Goal: Use online tool/utility: Utilize a website feature to perform a specific function

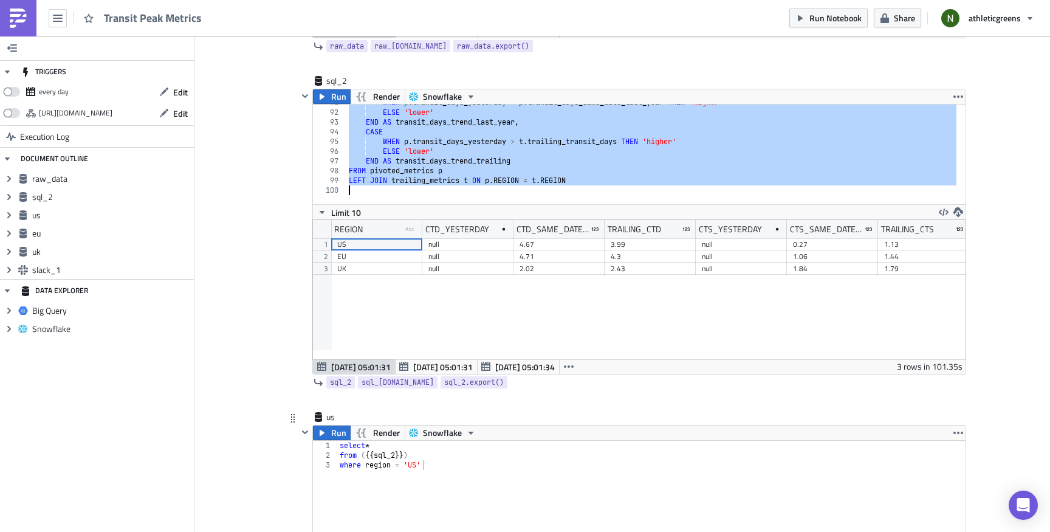
scroll to position [399, 0]
click at [434, 165] on div "WHEN p . transit_days_yesterday > p . transit_days_same_date_last_year THEN 'hi…" at bounding box center [726, 153] width 761 height 110
paste textarea
type textarea "LEFT JOIN trailing_metrics t ON p.REGION = t.REGION"
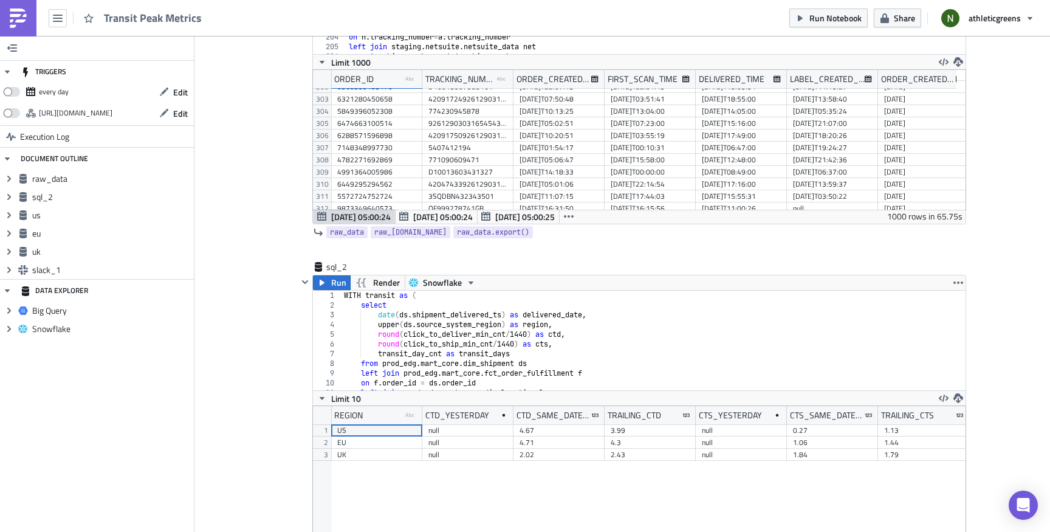
scroll to position [408, 0]
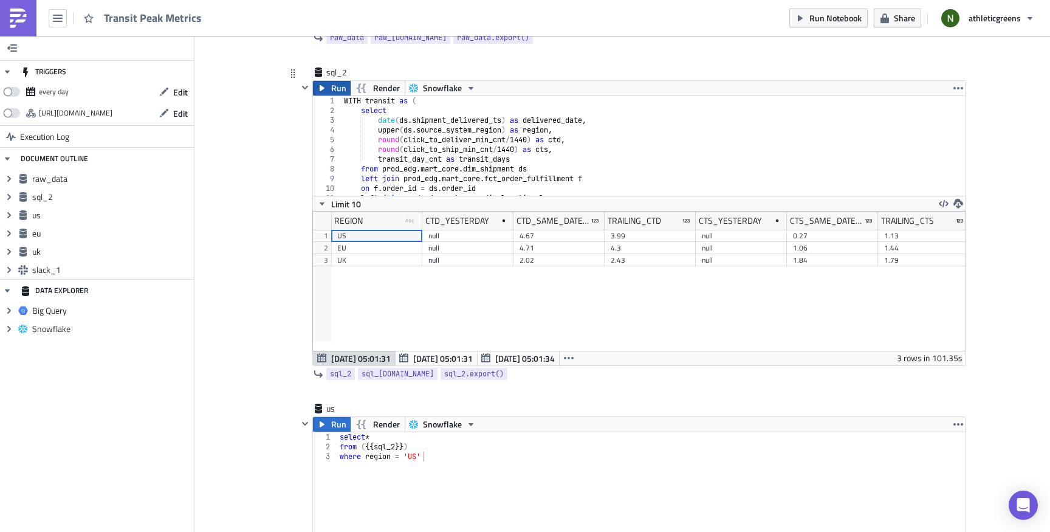
click at [321, 89] on icon "button" at bounding box center [322, 88] width 10 height 10
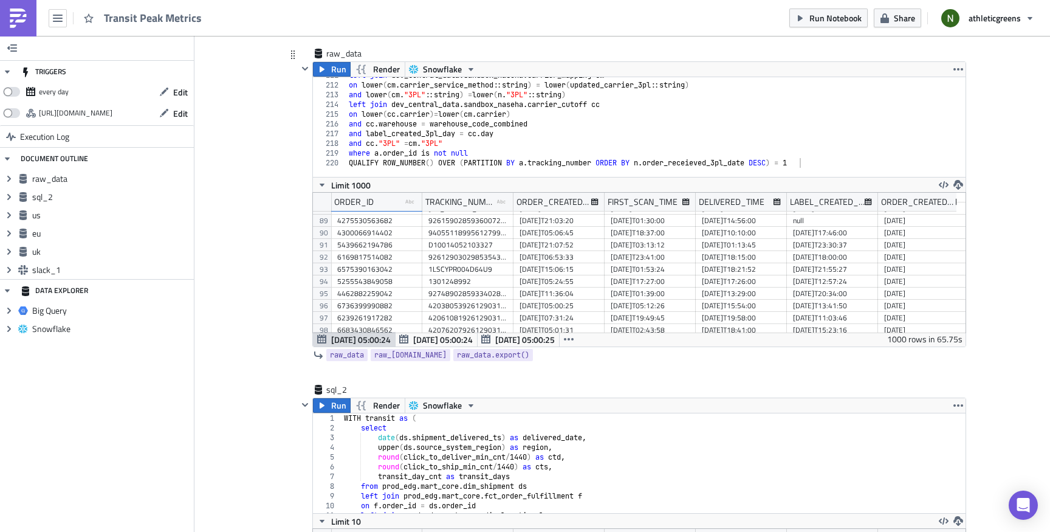
scroll to position [95, 0]
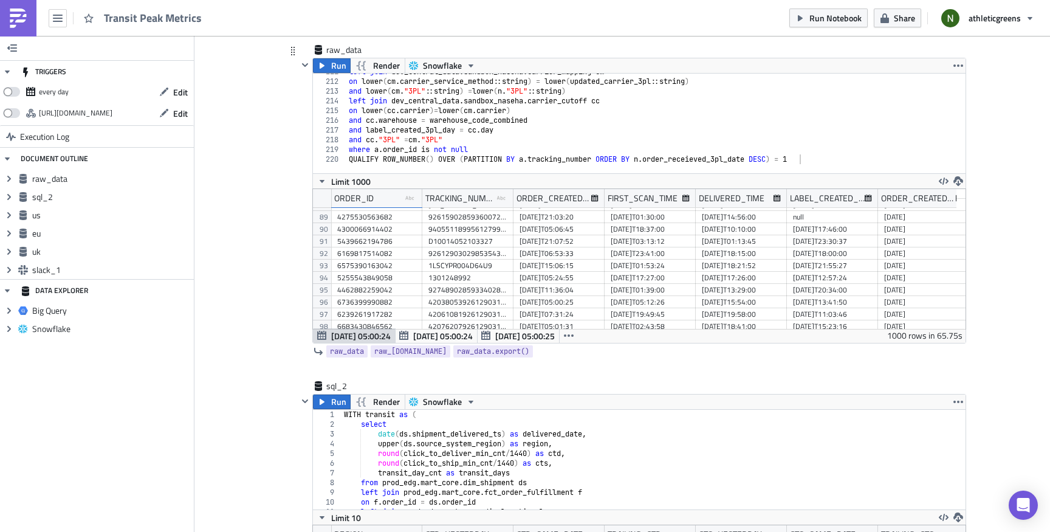
type textarea "and label_created_3pl_day = [DOMAIN_NAME]"
click at [463, 134] on div "left join dev_central_data . sandbox_naseha . carrier_mapping cm on lower ( cm …" at bounding box center [687, 122] width 683 height 110
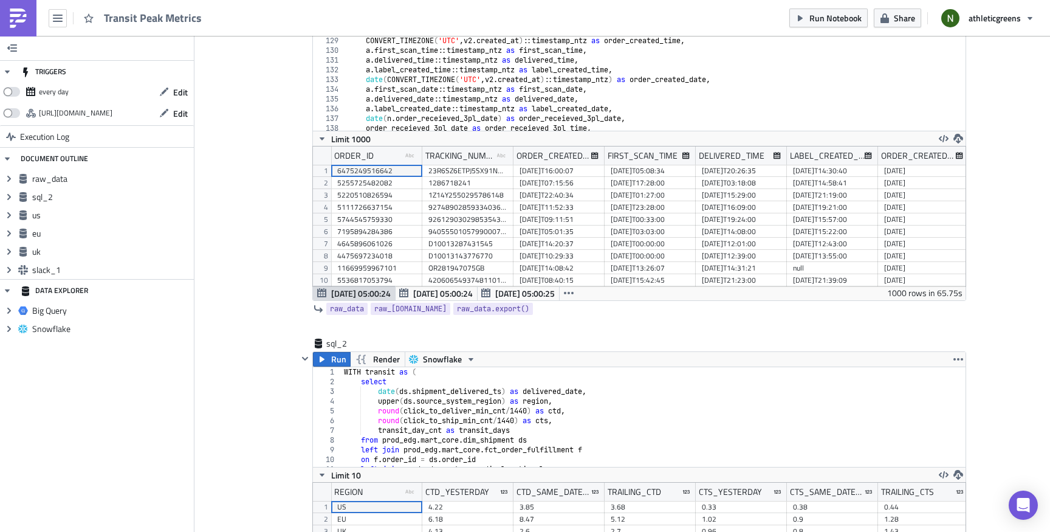
scroll to position [0, 0]
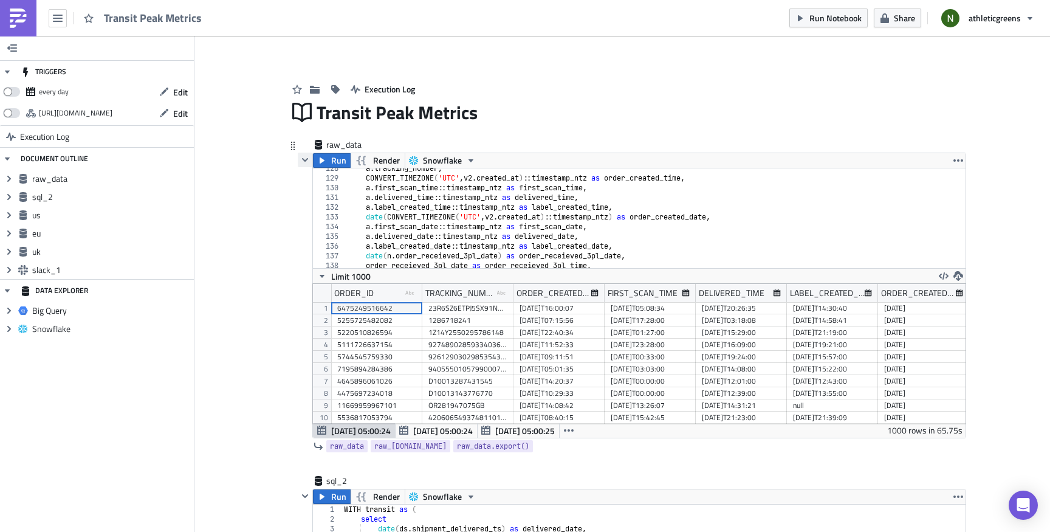
click at [305, 160] on button "button" at bounding box center [305, 160] width 15 height 15
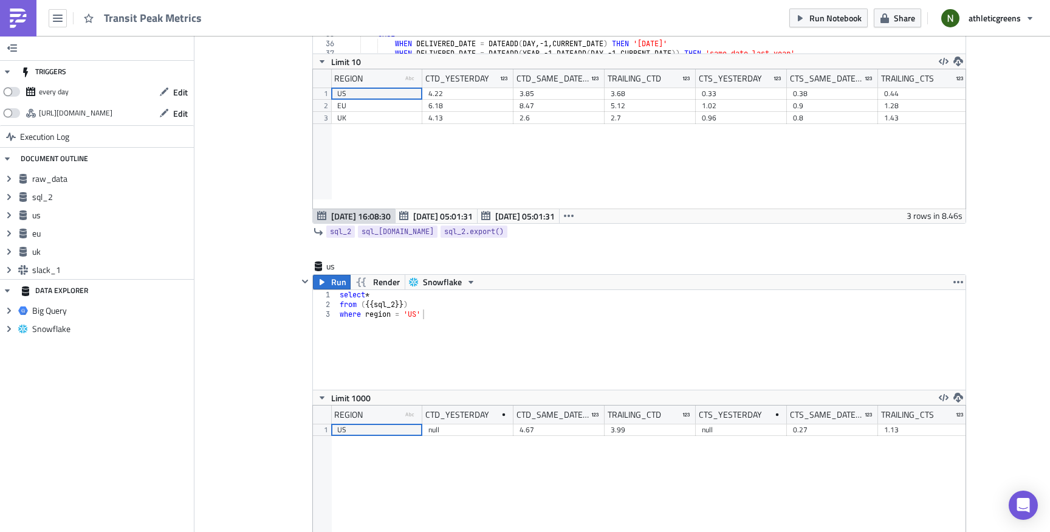
scroll to position [281, 0]
click at [317, 278] on icon "button" at bounding box center [322, 282] width 10 height 10
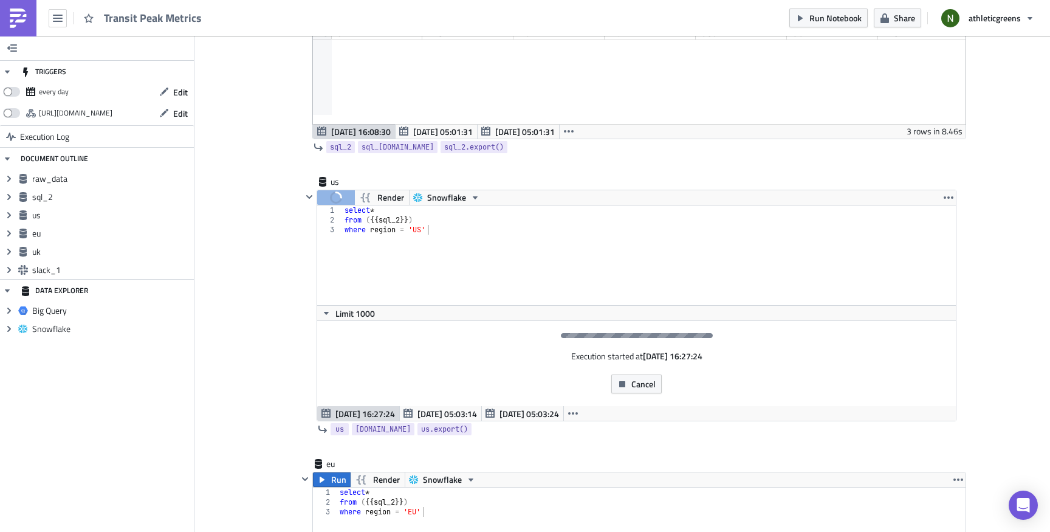
scroll to position [391, 0]
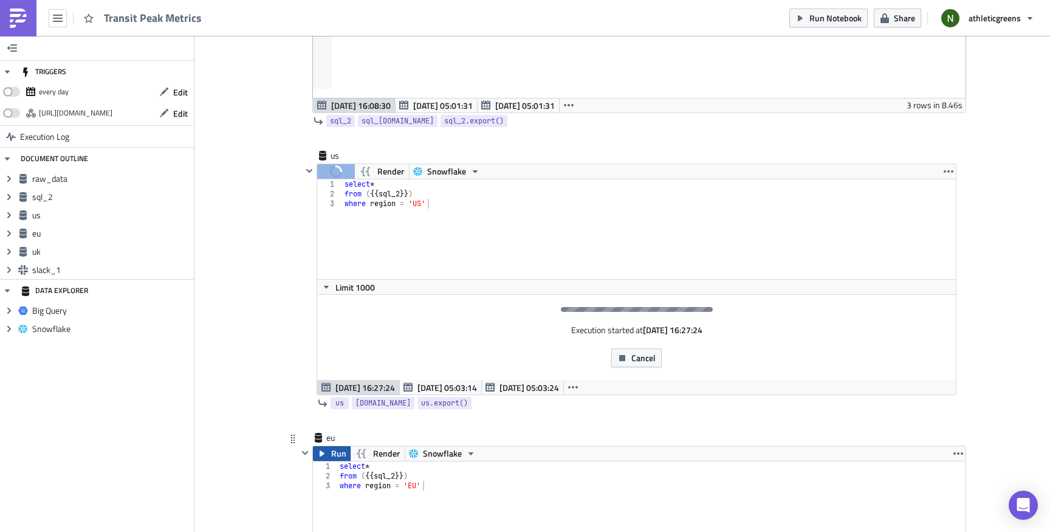
click at [317, 457] on icon "button" at bounding box center [322, 453] width 10 height 10
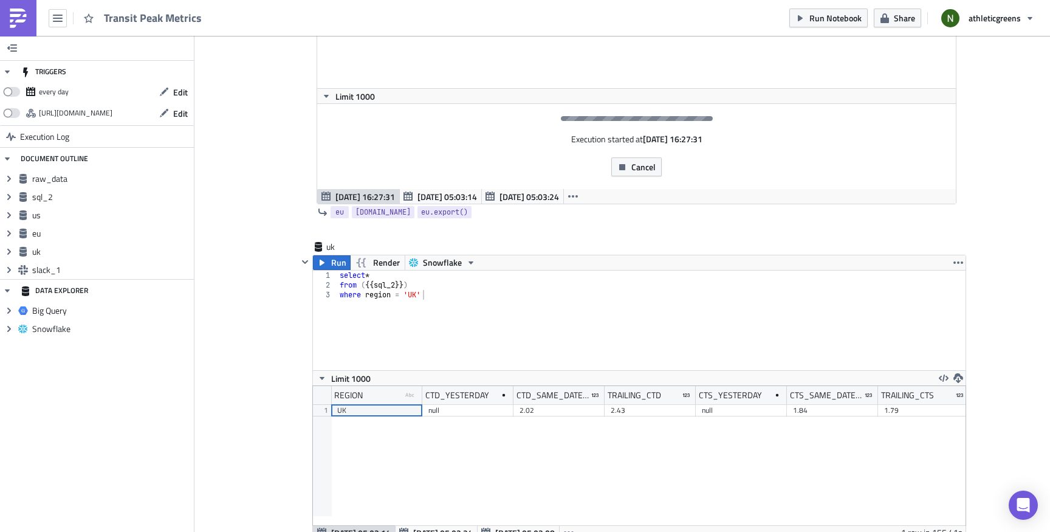
scroll to position [879, 0]
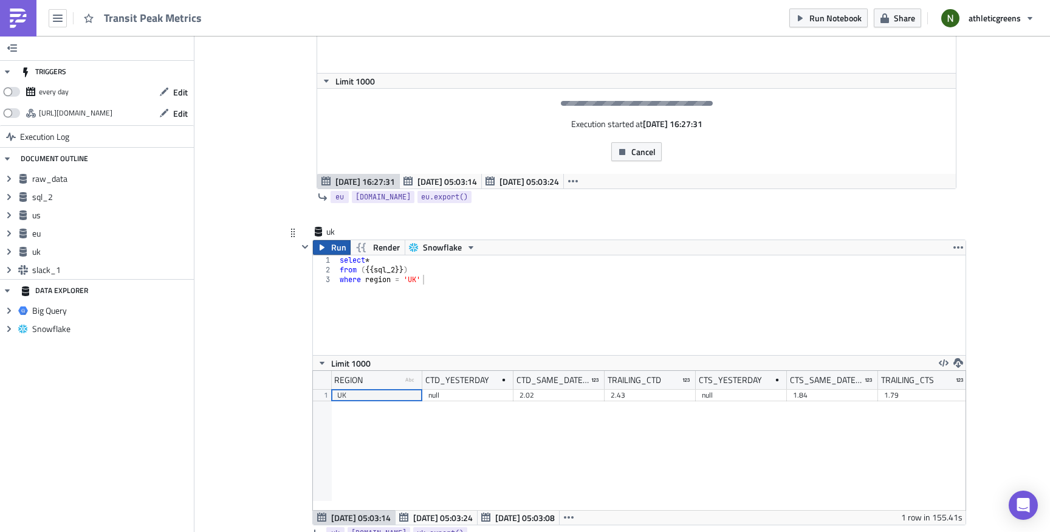
click at [324, 250] on button "Run" at bounding box center [332, 247] width 38 height 15
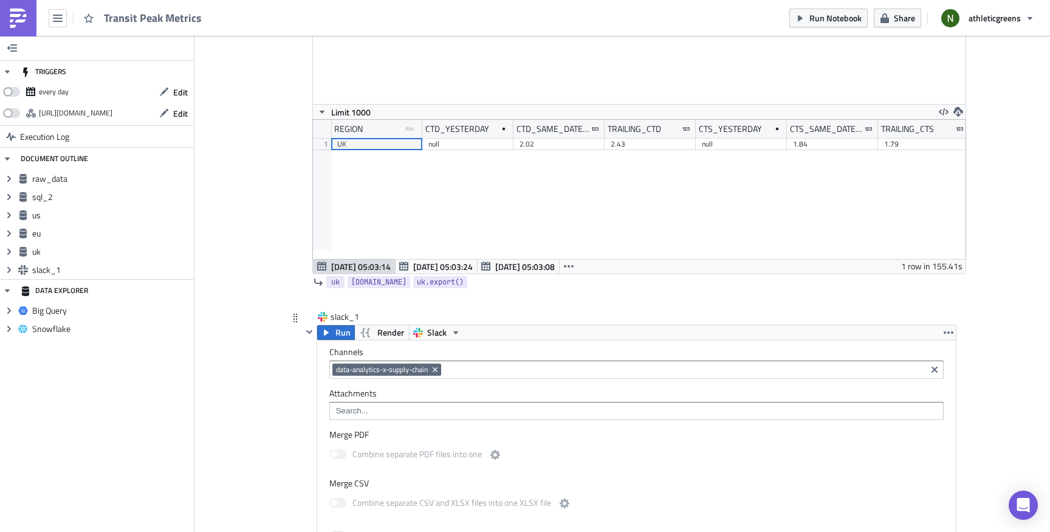
scroll to position [1185, 0]
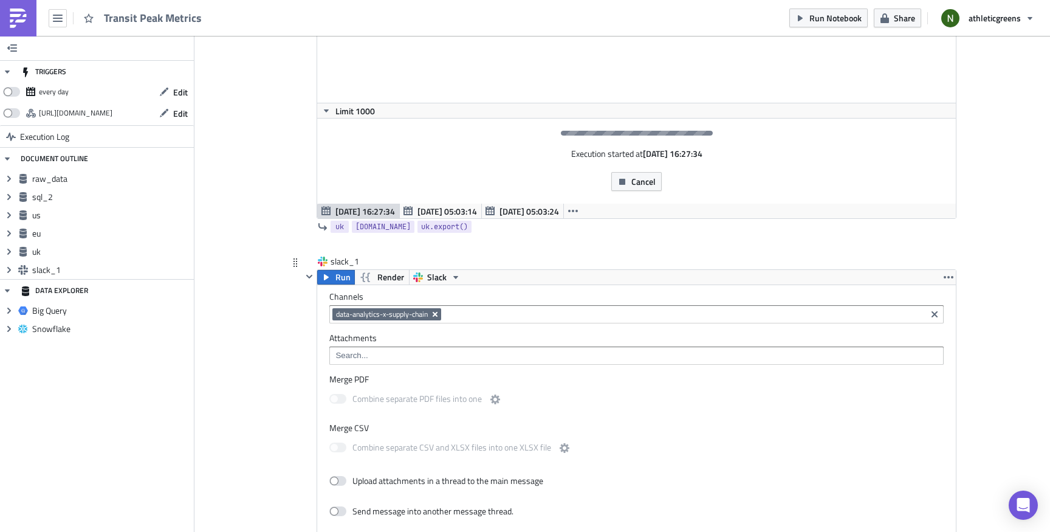
click at [433, 313] on icon "Remove Tag" at bounding box center [435, 314] width 5 height 5
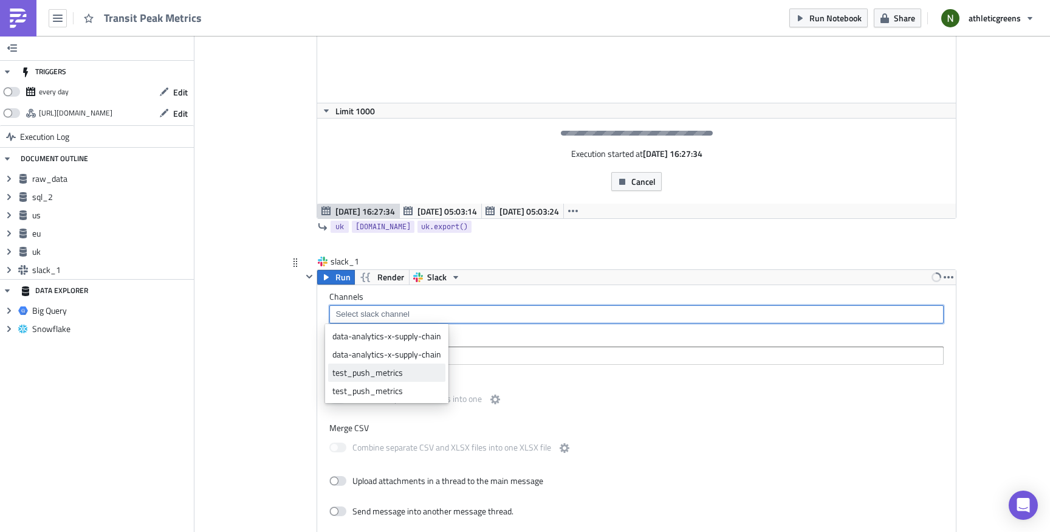
click at [411, 369] on div "test_push_metrics" at bounding box center [386, 372] width 109 height 12
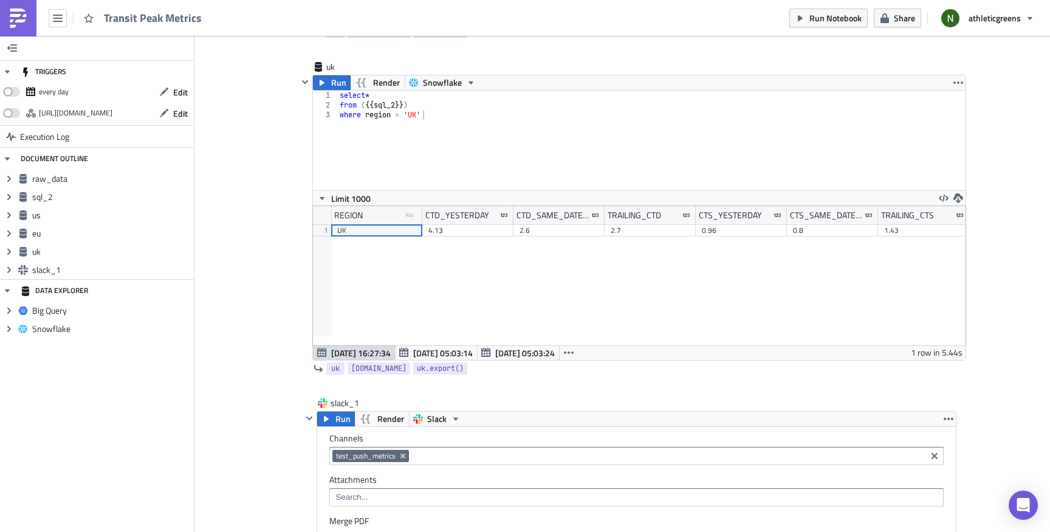
scroll to position [1154, 0]
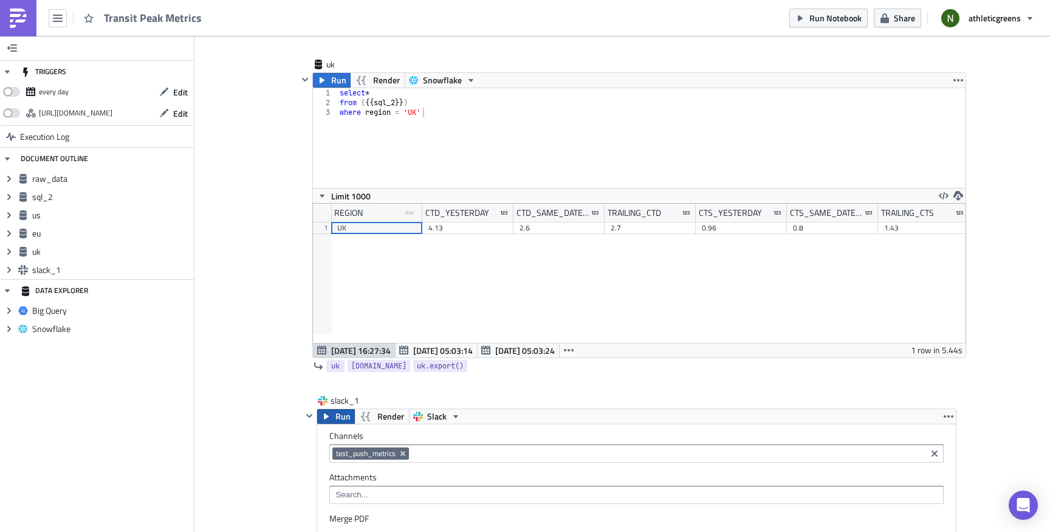
click at [328, 419] on button "Run" at bounding box center [336, 416] width 38 height 15
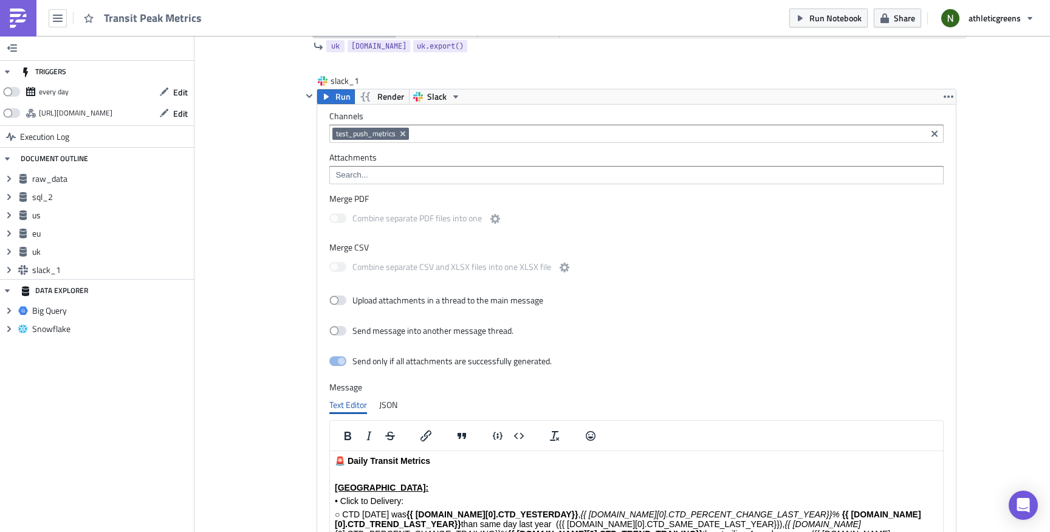
scroll to position [1370, 0]
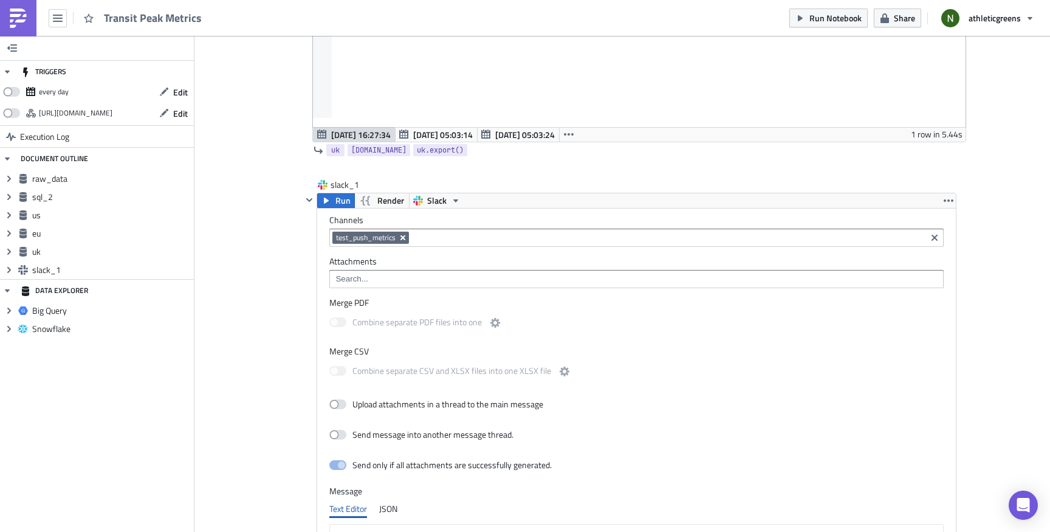
click at [399, 239] on icon "Remove Tag" at bounding box center [403, 238] width 10 height 10
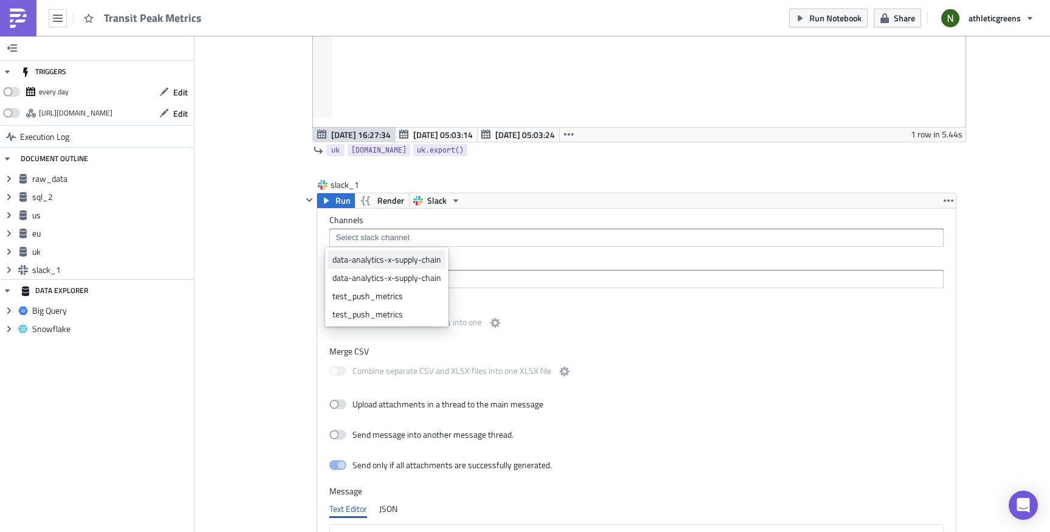
click at [393, 261] on div "data-analytics-x-supply-chain" at bounding box center [386, 259] width 109 height 12
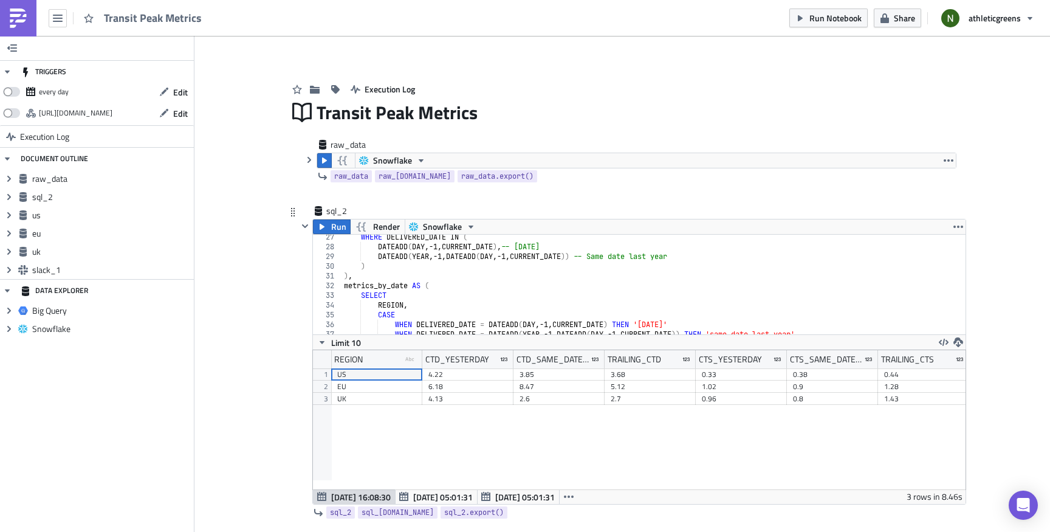
scroll to position [0, 0]
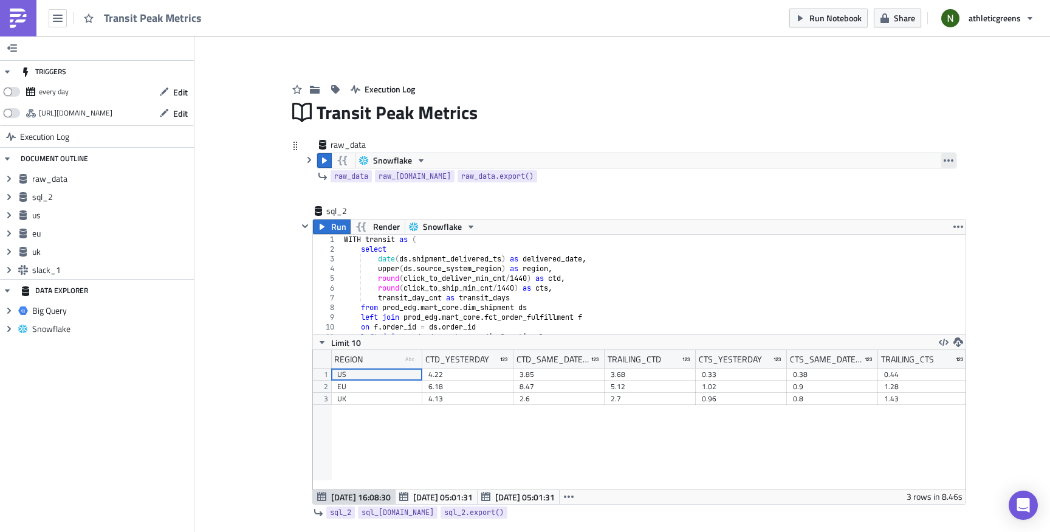
click at [944, 160] on icon "button" at bounding box center [949, 161] width 10 height 10
click at [935, 236] on div "Remove" at bounding box center [951, 233] width 81 height 12
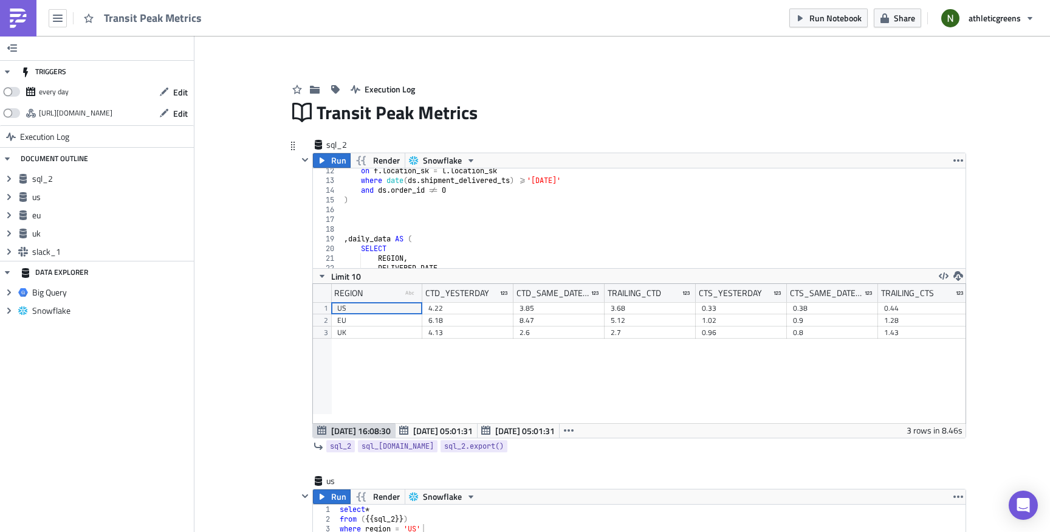
scroll to position [146, 0]
click at [9, 89] on span at bounding box center [11, 92] width 17 height 10
click at [9, 89] on input "checkbox" at bounding box center [9, 88] width 8 height 8
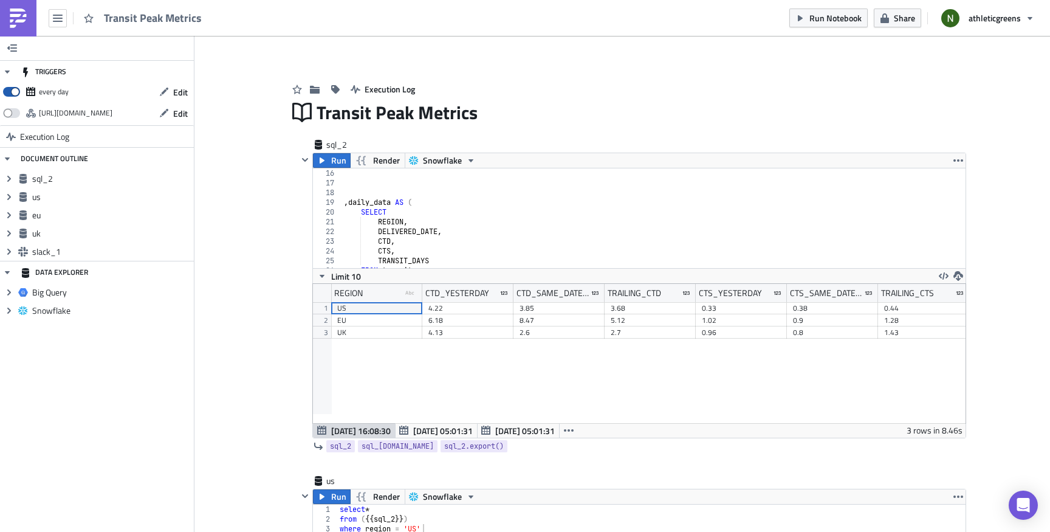
checkbox input "true"
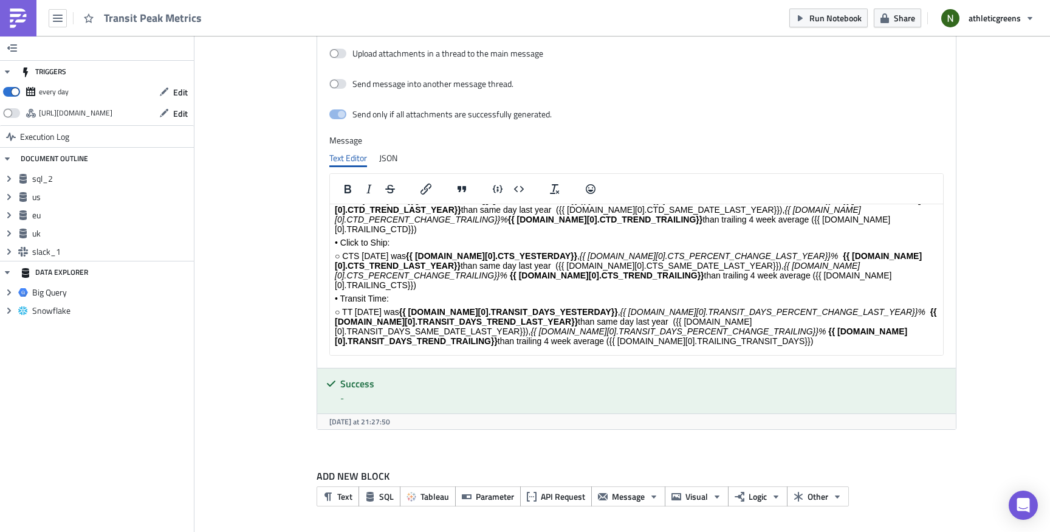
scroll to position [326, 0]
